Goal: Task Accomplishment & Management: Use online tool/utility

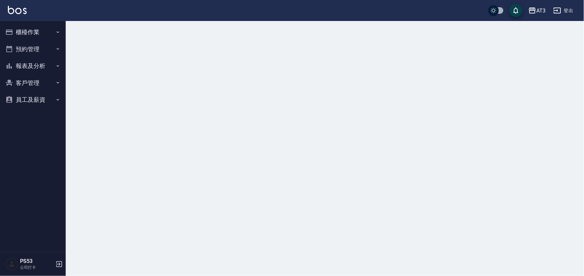
click at [37, 31] on button "櫃檯作業" at bounding box center [33, 32] width 60 height 17
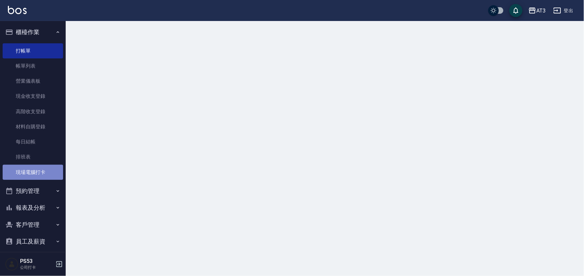
click at [34, 171] on link "現場電腦打卡" at bounding box center [33, 172] width 60 height 15
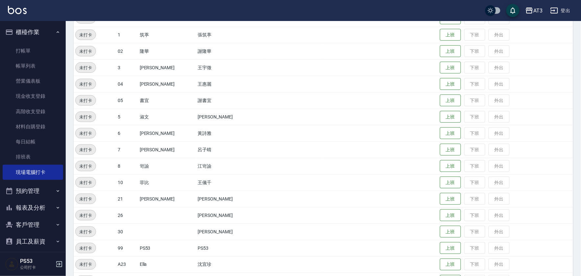
scroll to position [146, 0]
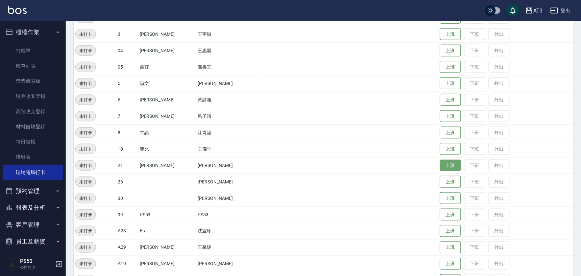
click at [440, 162] on button "上班" at bounding box center [450, 165] width 21 height 11
click at [440, 150] on button "上班" at bounding box center [450, 149] width 21 height 11
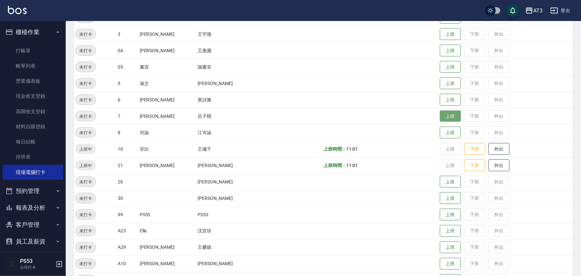
click at [442, 114] on button "上班" at bounding box center [450, 116] width 21 height 11
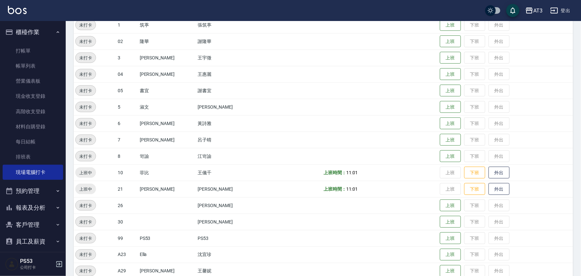
scroll to position [109, 0]
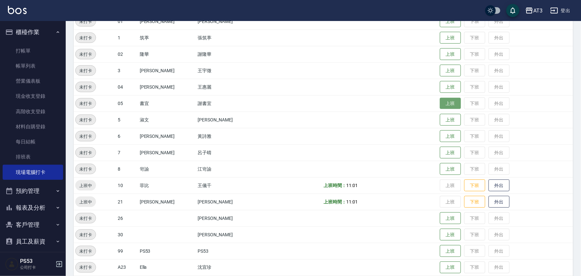
click at [440, 107] on button "上班" at bounding box center [450, 103] width 21 height 11
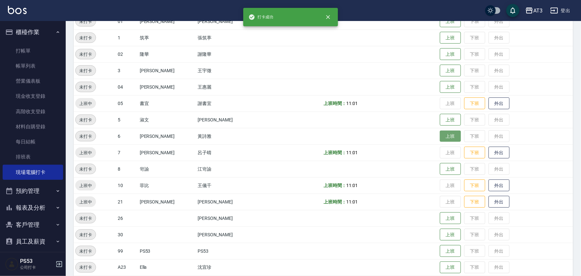
click at [440, 136] on button "上班" at bounding box center [450, 136] width 21 height 11
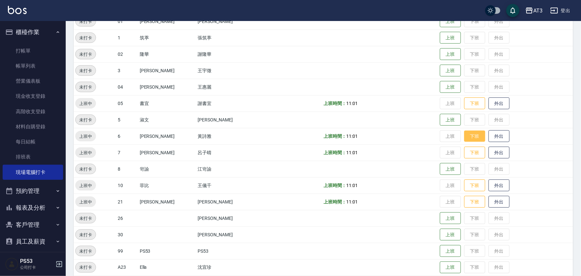
click at [464, 133] on button "下班" at bounding box center [474, 136] width 21 height 11
click at [443, 119] on button "上班" at bounding box center [450, 119] width 21 height 11
click at [440, 117] on button "上班" at bounding box center [450, 119] width 21 height 11
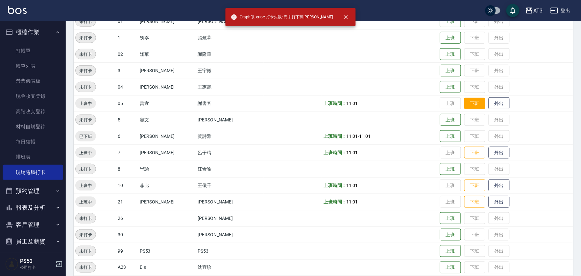
click at [467, 103] on button "下班" at bounding box center [474, 103] width 21 height 11
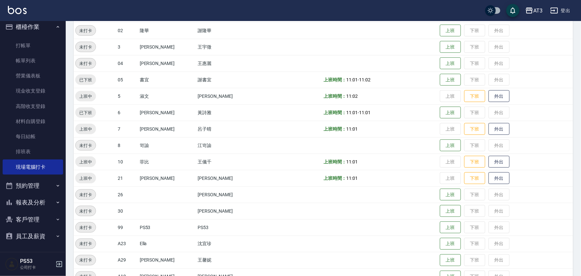
scroll to position [146, 0]
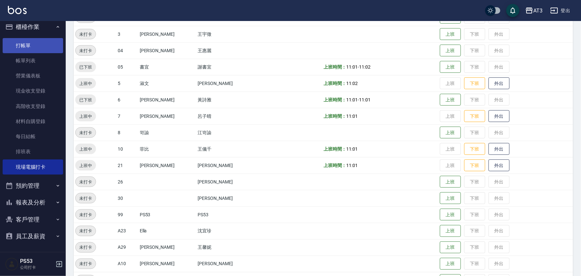
click at [45, 49] on link "打帳單" at bounding box center [33, 45] width 60 height 15
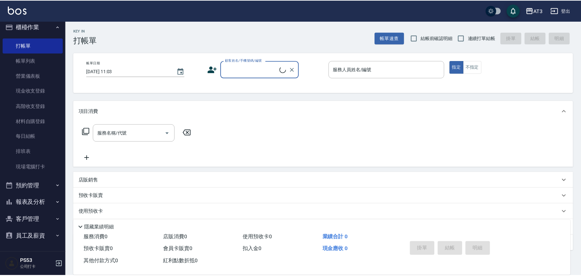
scroll to position [36, 0]
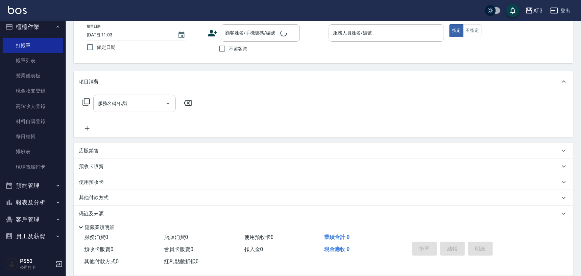
click at [83, 95] on div "服務名稱/代號 服務名稱/代號" at bounding box center [137, 103] width 117 height 17
click at [85, 99] on icon at bounding box center [85, 102] width 7 height 7
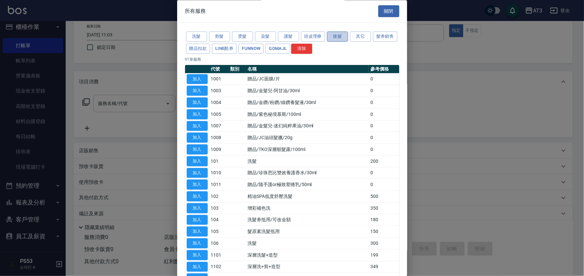
click at [343, 34] on button "接髮" at bounding box center [337, 37] width 21 height 10
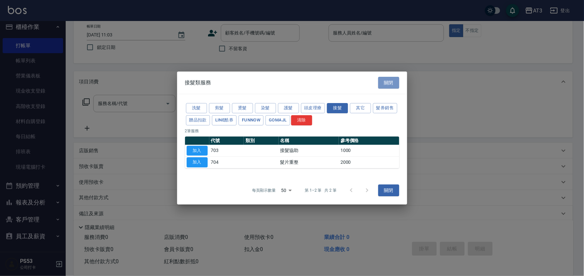
drag, startPoint x: 386, startPoint y: 78, endPoint x: 378, endPoint y: 80, distance: 8.5
click at [384, 79] on button "關閉" at bounding box center [388, 83] width 21 height 12
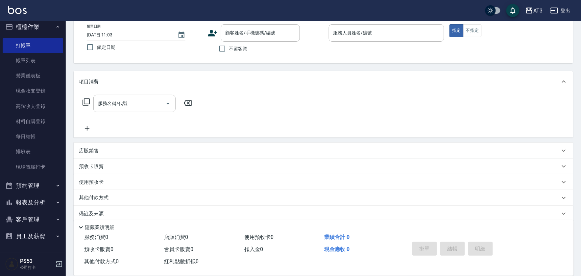
click at [96, 149] on p "店販銷售" at bounding box center [89, 151] width 20 height 7
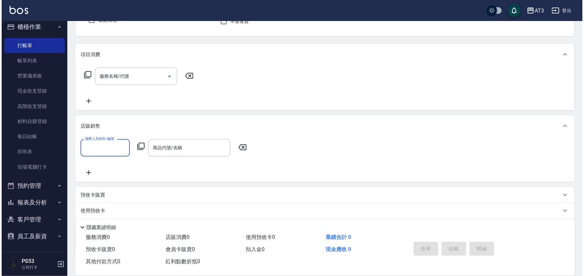
scroll to position [100, 0]
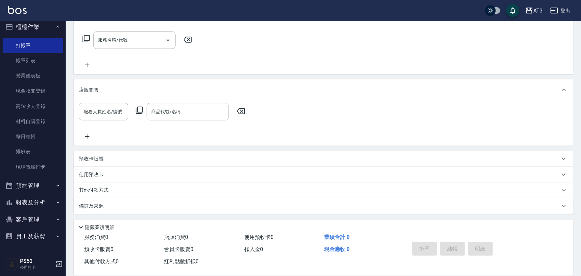
click at [138, 110] on icon at bounding box center [139, 110] width 8 height 8
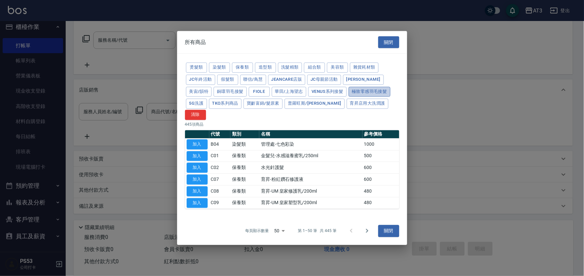
click at [349, 97] on button "極致零感羽毛接髮" at bounding box center [370, 92] width 42 height 10
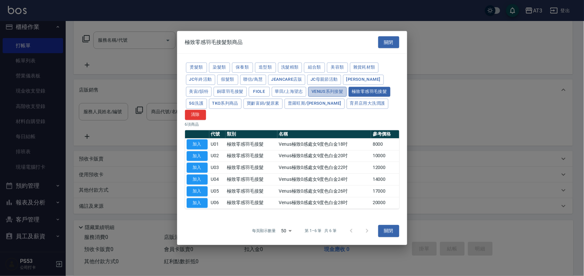
click at [312, 97] on button "Venus系列接髮" at bounding box center [327, 92] width 38 height 10
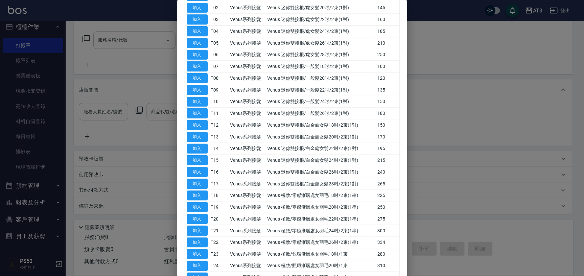
scroll to position [45, 0]
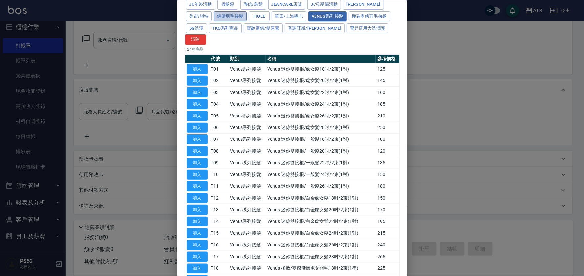
click at [246, 17] on button "銅環羽毛接髮" at bounding box center [230, 16] width 33 height 10
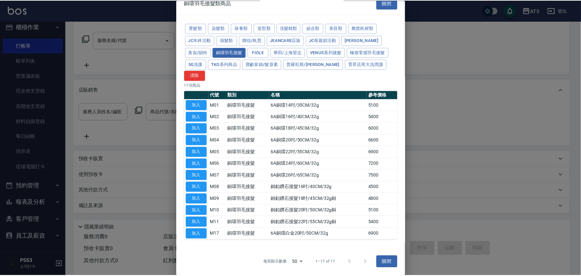
scroll to position [0, 0]
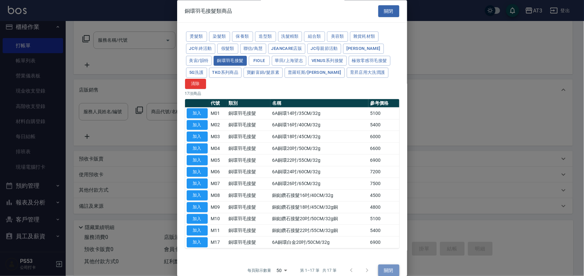
click at [390, 265] on button "關閉" at bounding box center [388, 271] width 21 height 12
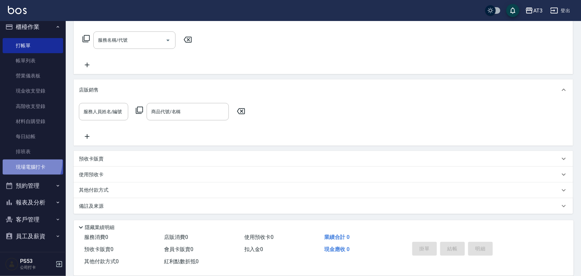
click at [20, 161] on link "現場電腦打卡" at bounding box center [33, 167] width 60 height 15
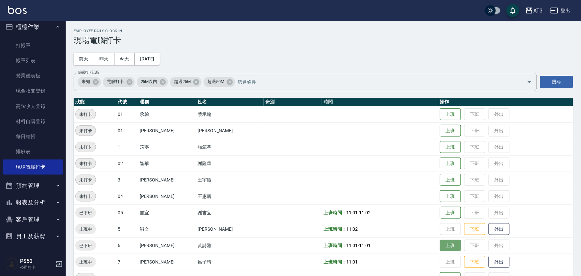
click at [440, 241] on button "上班" at bounding box center [450, 245] width 21 height 11
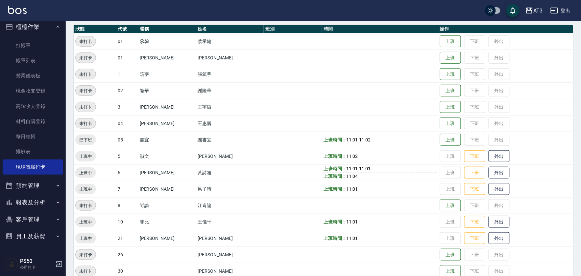
scroll to position [146, 0]
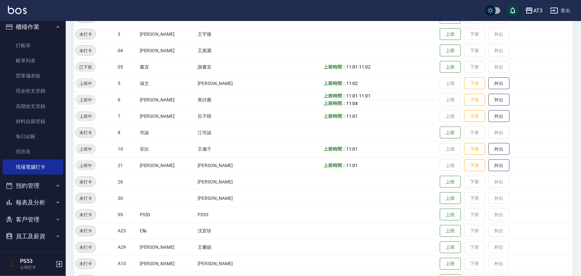
click at [44, 218] on button "客戶管理" at bounding box center [33, 219] width 60 height 17
click at [41, 231] on link "客戶列表" at bounding box center [33, 238] width 60 height 15
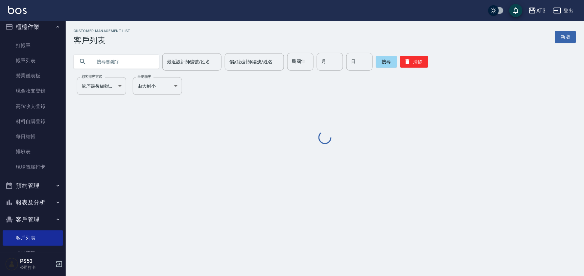
click at [142, 63] on input "text" at bounding box center [123, 62] width 62 height 18
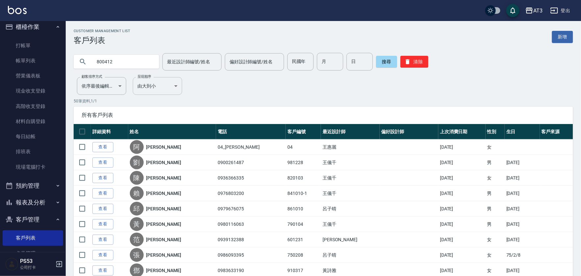
type input "800412"
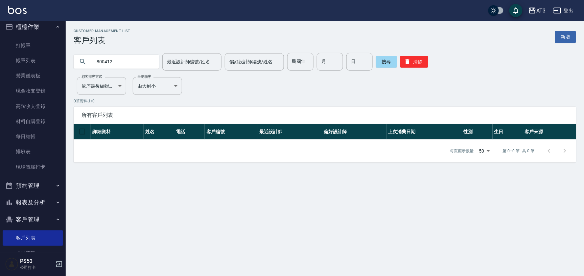
drag, startPoint x: 52, startPoint y: 52, endPoint x: 0, endPoint y: 28, distance: 57.0
click at [0, 28] on div "AT3 登出 櫃檯作業 打帳單 帳單列表 營業儀表板 現金收支登錄 高階收支登錄 材料自購登錄 每日結帳 排班表 現場電腦打卡 預約管理 預約管理 單日預約紀…" at bounding box center [292, 138] width 584 height 276
type input "870412"
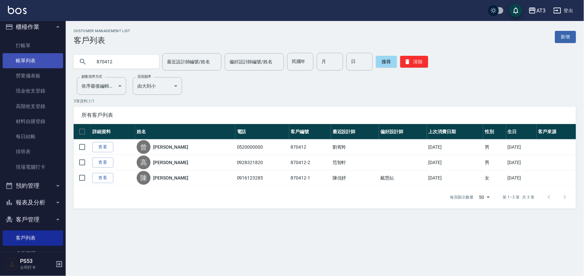
drag, startPoint x: 124, startPoint y: 58, endPoint x: 17, endPoint y: 58, distance: 106.8
click at [17, 58] on div "AT3 登出 櫃檯作業 打帳單 帳單列表 營業儀表板 現金收支登錄 高階收支登錄 材料自購登錄 每日結帳 排班表 現場電腦打卡 預約管理 預約管理 單日預約紀…" at bounding box center [292, 138] width 584 height 276
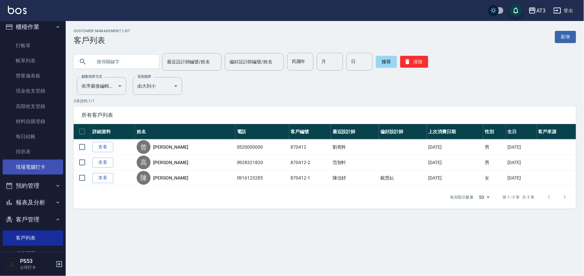
click at [52, 166] on link "現場電腦打卡" at bounding box center [33, 167] width 60 height 15
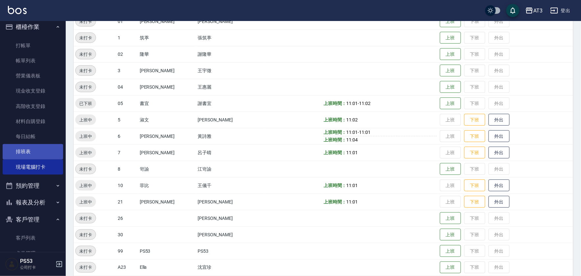
scroll to position [41, 0]
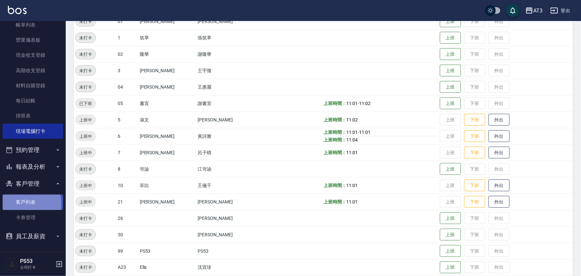
click at [27, 204] on link "客戶列表" at bounding box center [33, 202] width 60 height 15
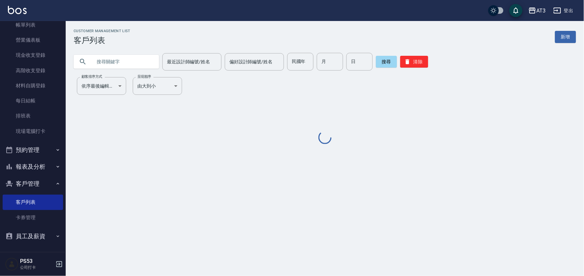
click at [148, 62] on input "text" at bounding box center [123, 62] width 62 height 18
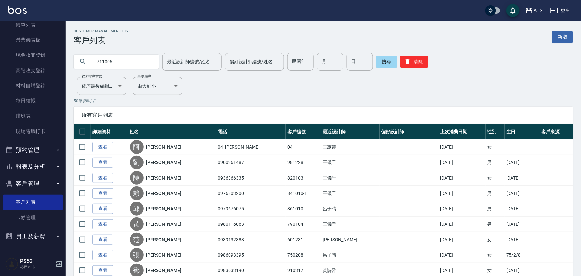
type input "711006"
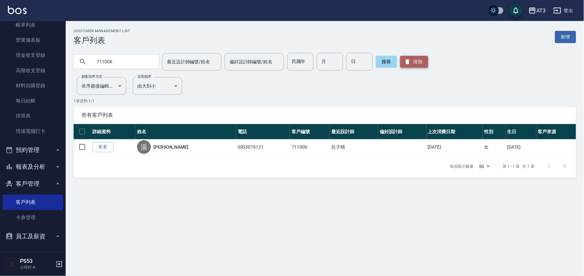
click at [416, 64] on button "清除" at bounding box center [414, 62] width 28 height 12
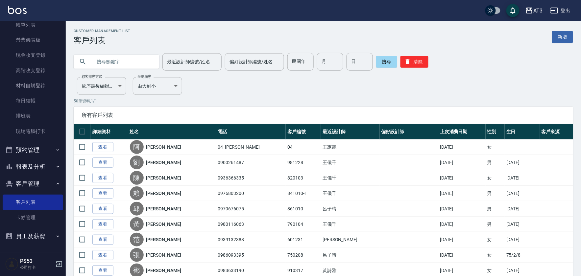
click at [49, 183] on button "客戶管理" at bounding box center [33, 183] width 60 height 17
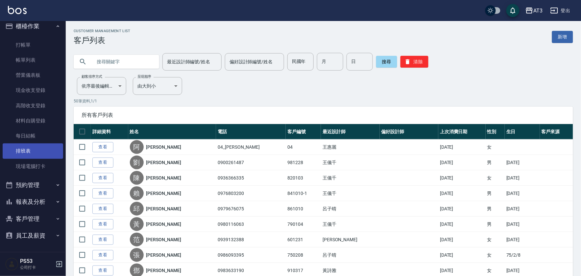
scroll to position [5, 0]
click at [38, 166] on link "現場電腦打卡" at bounding box center [33, 167] width 60 height 15
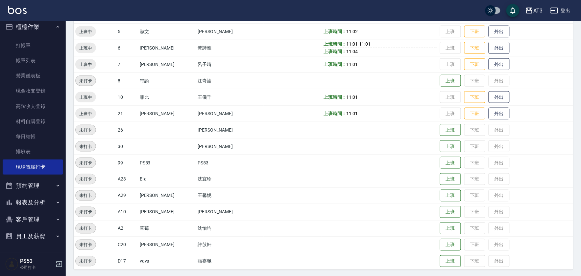
scroll to position [199, 0]
click at [38, 220] on button "客戶管理" at bounding box center [33, 219] width 60 height 17
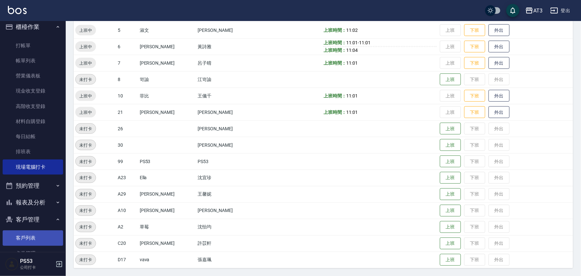
click at [28, 236] on link "客戶列表" at bounding box center [33, 238] width 60 height 15
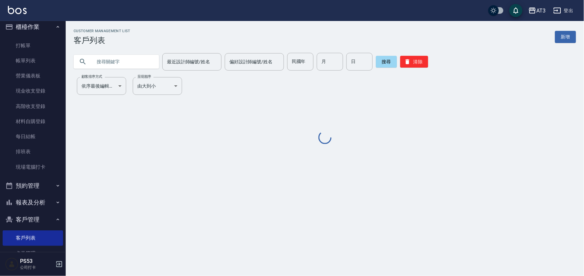
click at [146, 66] on input "text" at bounding box center [123, 62] width 62 height 18
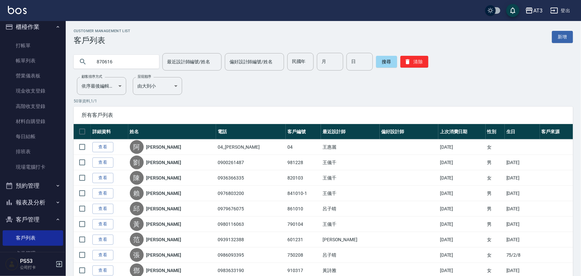
type input "870616"
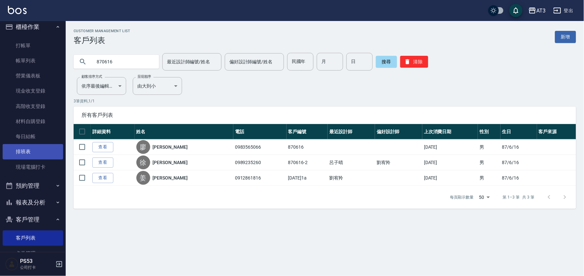
drag, startPoint x: 0, startPoint y: 290, endPoint x: 30, endPoint y: 155, distance: 138.9
click at [26, 103] on link "高階收支登錄" at bounding box center [33, 106] width 60 height 15
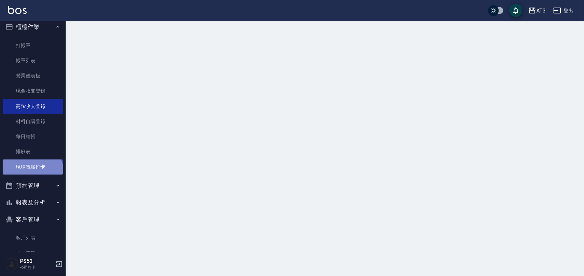
click at [32, 173] on link "現場電腦打卡" at bounding box center [33, 167] width 60 height 15
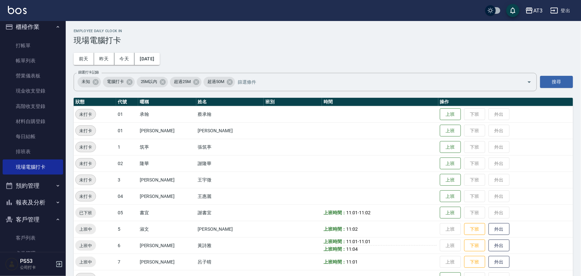
click at [377, 58] on div "Employee Daily Clock In 現場電腦打卡 [DATE] [DATE] [DATE] [DATE] 篩選打卡記錄 未知 電腦打卡 25M以內…" at bounding box center [323, 248] width 515 height 455
